Goal: Task Accomplishment & Management: Complete application form

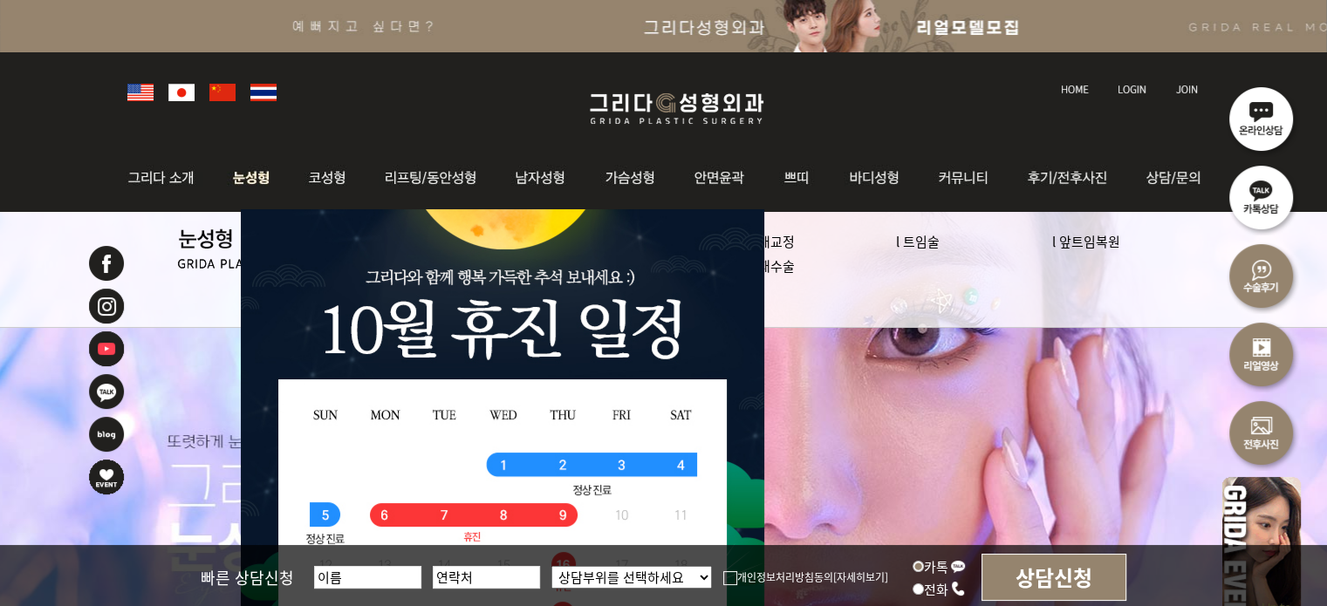
click at [234, 191] on img at bounding box center [252, 178] width 78 height 68
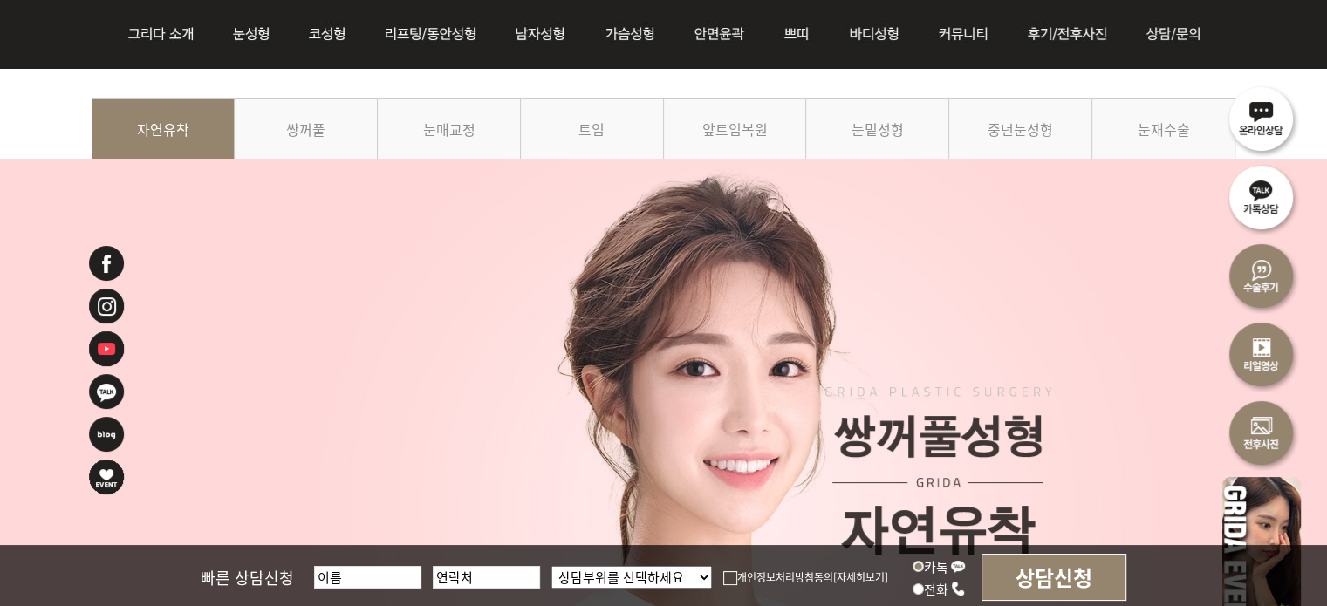
scroll to position [174, 0]
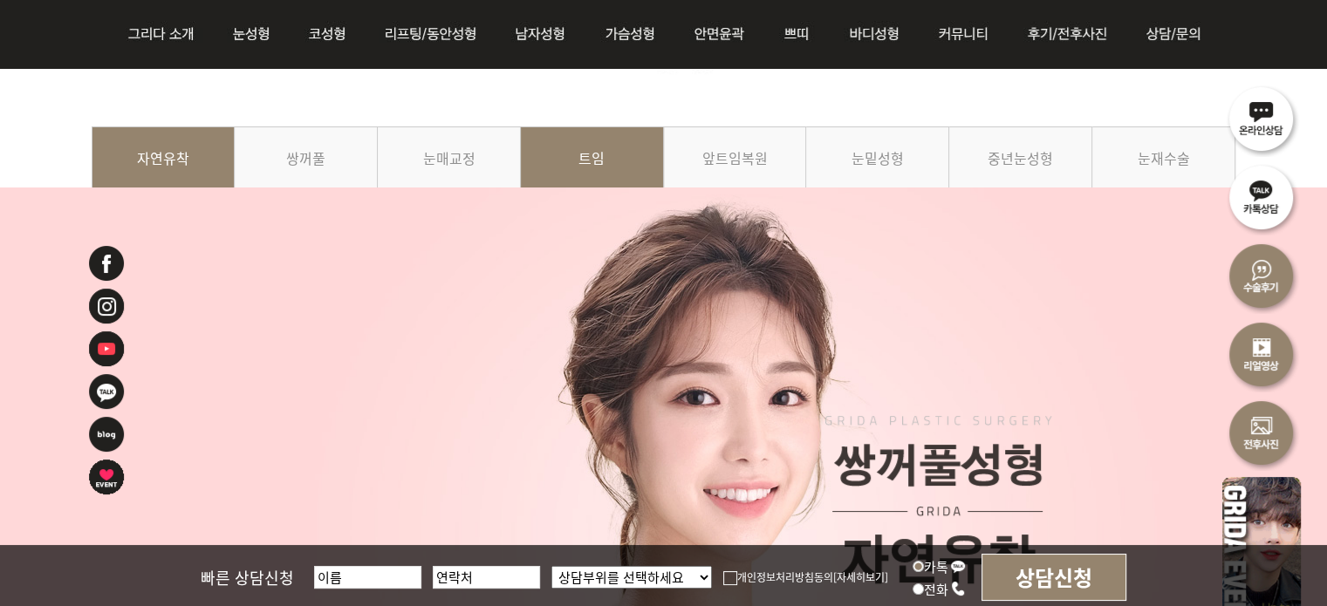
click at [625, 160] on link "트임" at bounding box center [592, 165] width 143 height 79
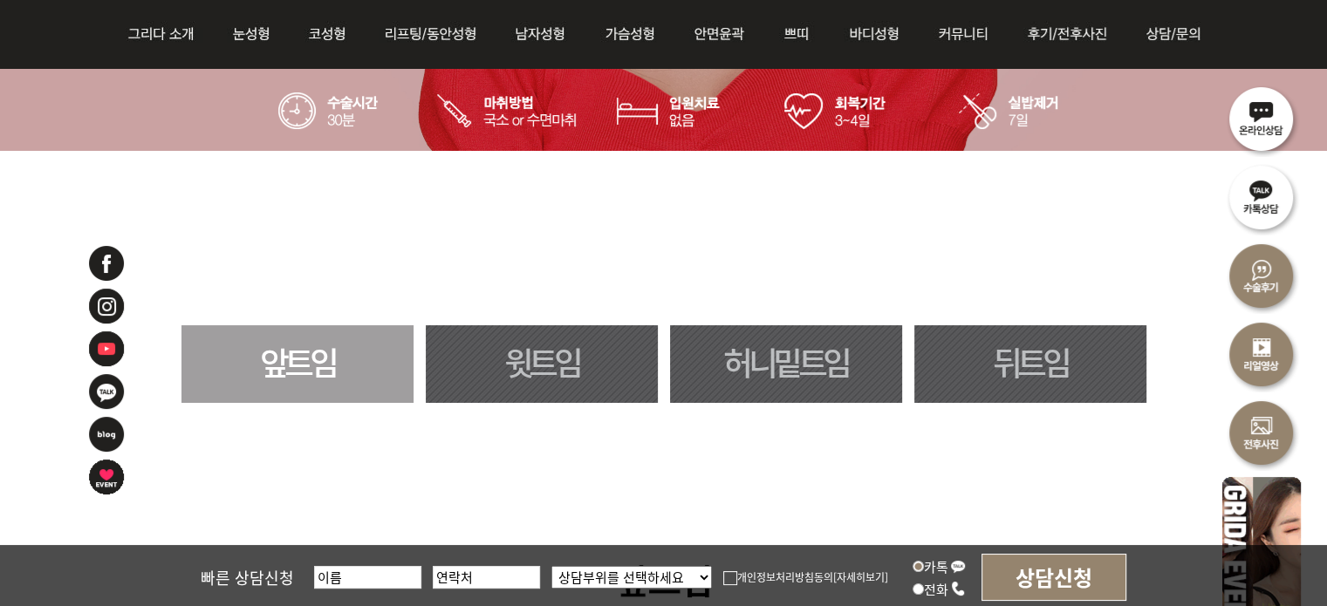
scroll to position [872, 0]
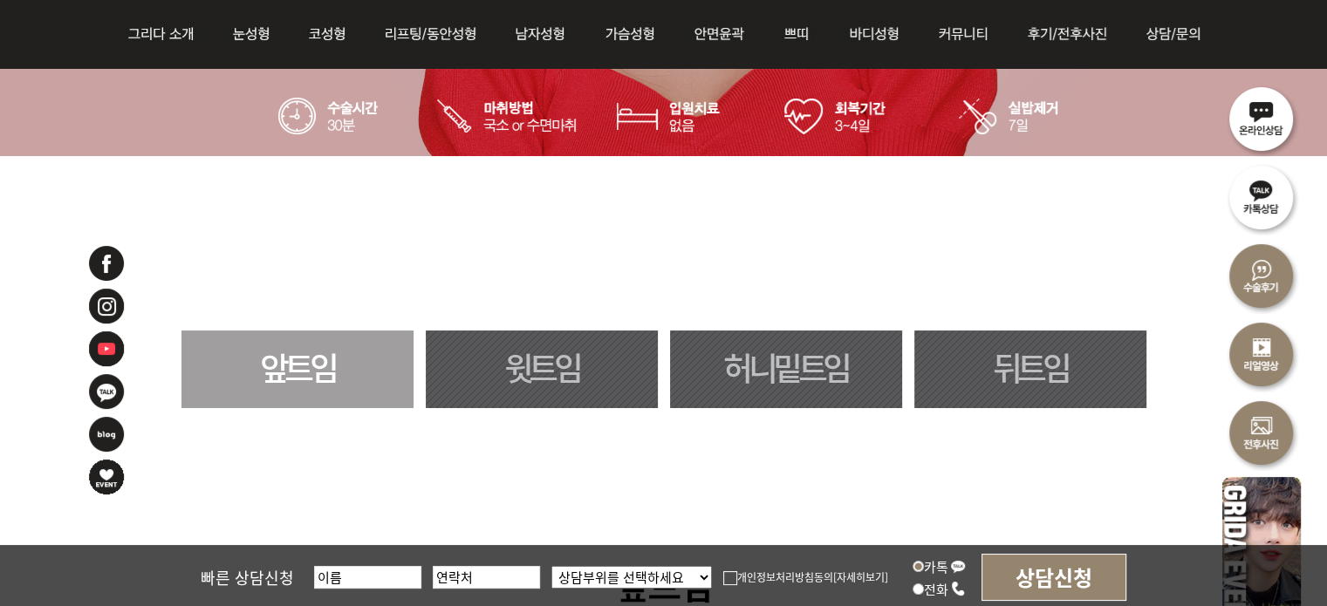
click at [1186, 340] on div "앞트임 윗트임 허니밑트임 뒤트임" at bounding box center [663, 370] width 1327 height 78
click at [1124, 347] on link "뒤트임" at bounding box center [1030, 370] width 232 height 78
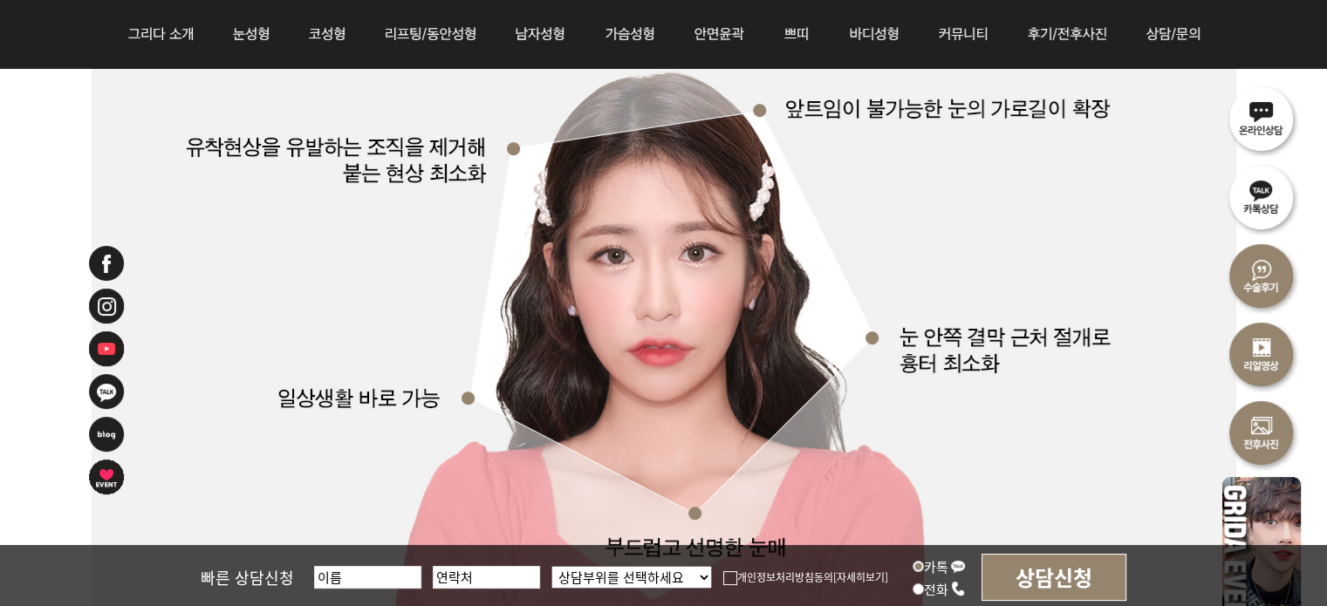
scroll to position [3646, 0]
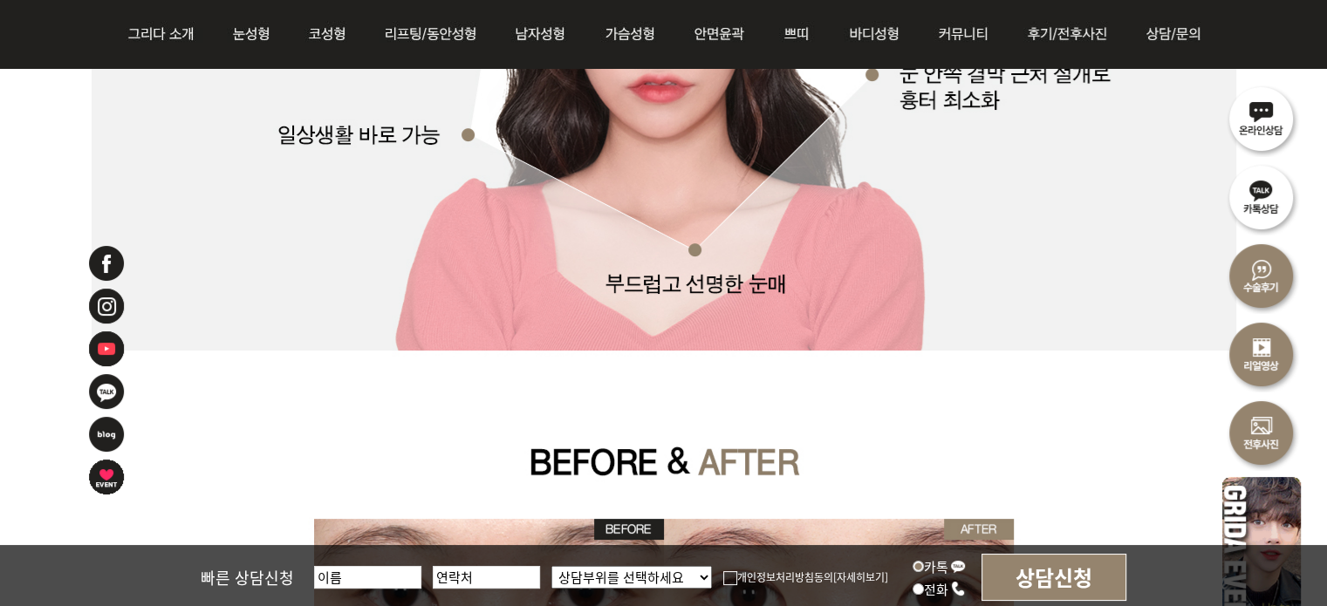
click at [391, 569] on input "text" at bounding box center [367, 577] width 107 height 23
type input "이유림"
type input "01075431540"
click at [625, 582] on select "상담부위를 선택하세요 눈 코 동안/리프팅 가슴성형 안면윤곽 피부/쁘띠 바디성형" at bounding box center [631, 577] width 161 height 23
click at [635, 570] on select "상담부위를 선택하세요 눈 코 동안/리프팅 가슴성형 안면윤곽 피부/쁘띠 바디성형" at bounding box center [631, 577] width 161 height 23
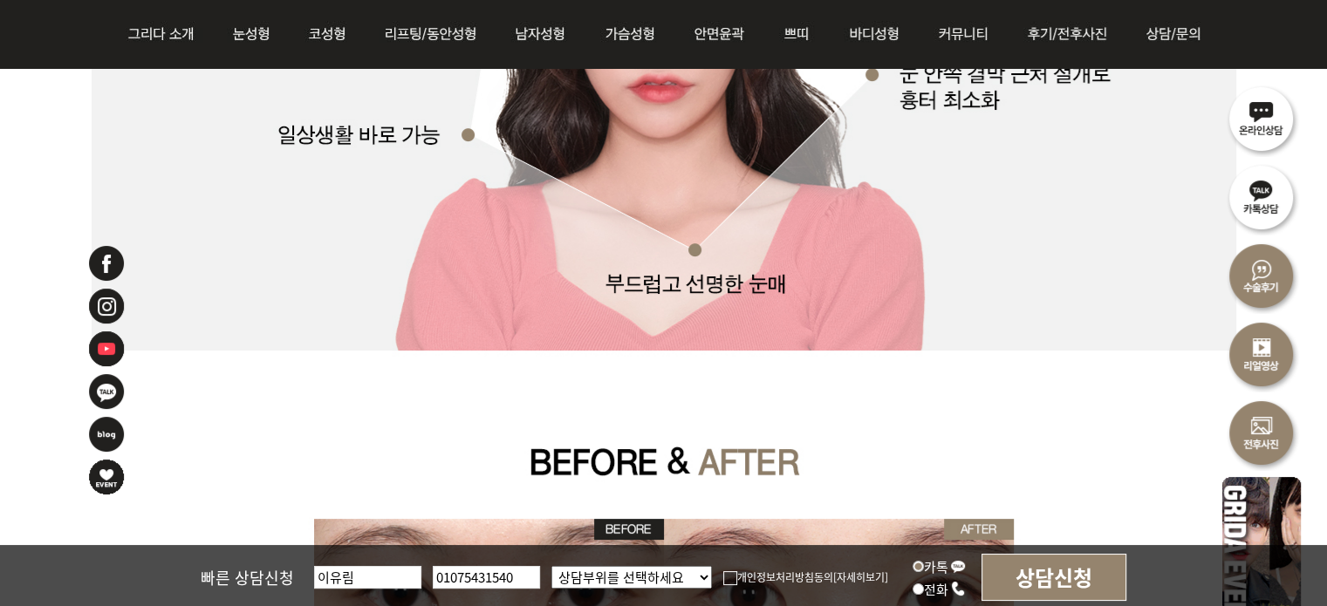
click at [635, 570] on select "상담부위를 선택하세요 눈 코 동안/리프팅 가슴성형 안면윤곽 피부/쁘띠 바디성형" at bounding box center [631, 577] width 161 height 23
select select "눈"
click at [551, 566] on select "상담부위를 선택하세요 눈 코 동안/리프팅 가슴성형 안면윤곽 피부/쁘띠 바디성형" at bounding box center [631, 577] width 161 height 23
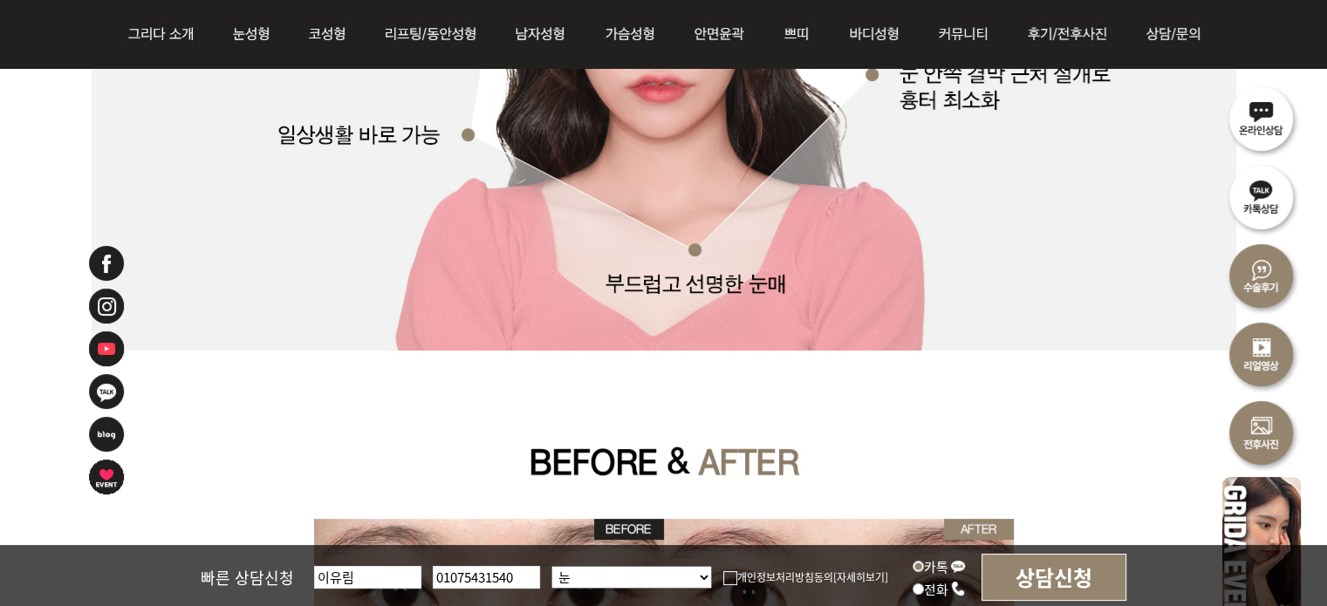
click at [989, 568] on input "상담신청" at bounding box center [1053, 577] width 145 height 47
click at [450, 580] on input "01075431540" at bounding box center [486, 577] width 107 height 23
click at [483, 582] on input "010-75431540" at bounding box center [486, 577] width 107 height 23
type input "[PHONE_NUMBER]"
drag, startPoint x: 1065, startPoint y: 547, endPoint x: 1045, endPoint y: 587, distance: 44.9
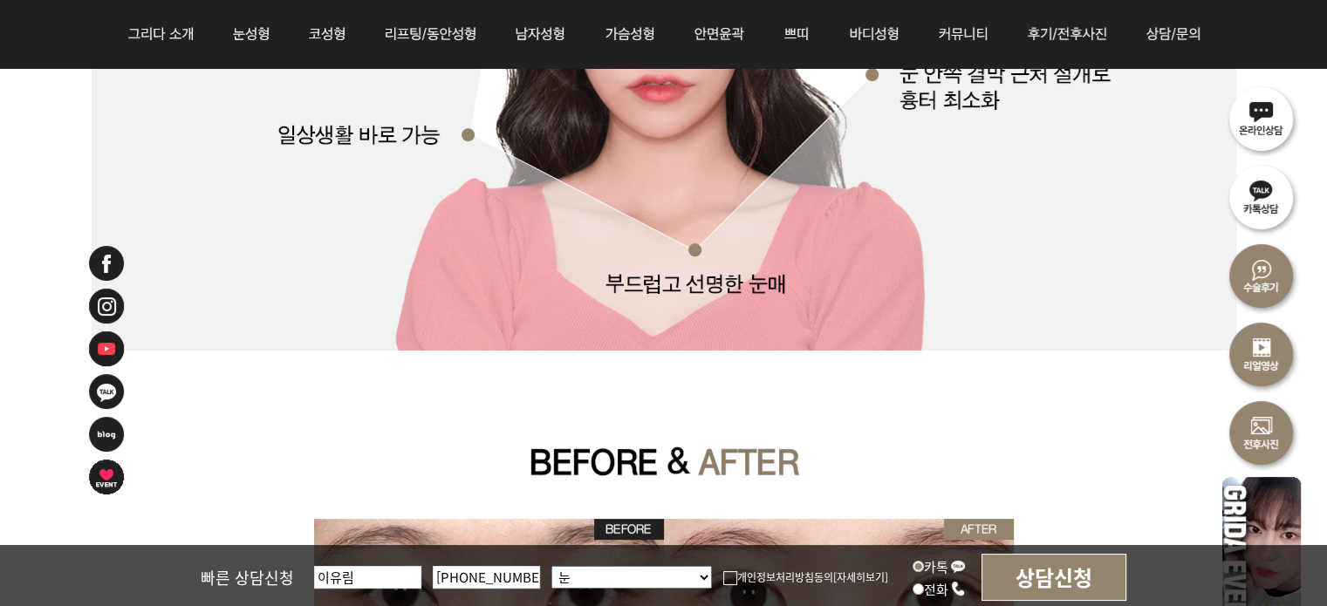
click at [1047, 585] on div "빠른 상담신청 이유림 [PHONE_NUMBER] 상담부위를 선택하세요 눈 코 동안/리프팅 가슴성형 안면윤곽 피부/쁘띠 바디성형 개인정보처리방침…" at bounding box center [663, 576] width 1327 height 63
click at [1049, 589] on input "상담신청" at bounding box center [1053, 577] width 145 height 47
click at [729, 578] on img at bounding box center [730, 578] width 14 height 14
click at [0, 0] on input "개인정보처리방침동의" at bounding box center [0, 0] width 0 height 0
click at [1067, 599] on input "상담신청" at bounding box center [1053, 577] width 145 height 47
